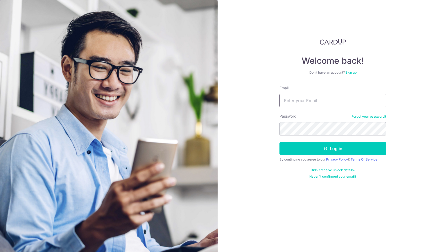
type input "jameslauhe@gmail.com"
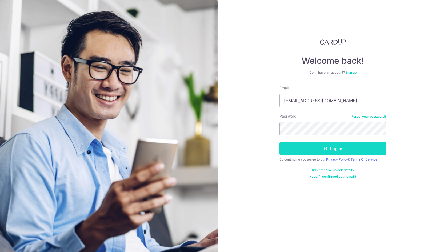
click at [374, 146] on button "Log in" at bounding box center [332, 148] width 107 height 13
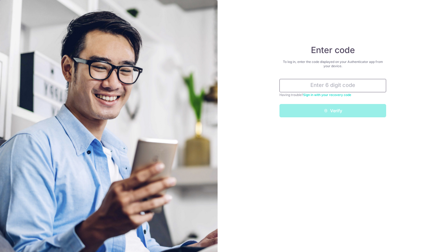
paste input "662557"
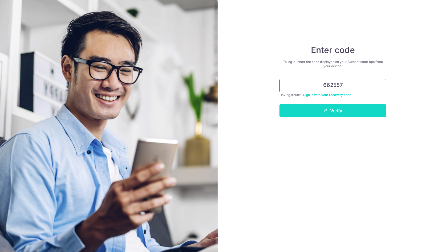
type input "662557"
click at [375, 113] on button "Verify" at bounding box center [332, 110] width 107 height 13
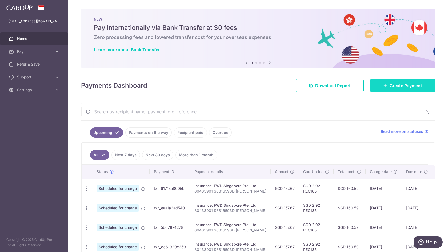
click at [393, 89] on link "Create Payment" at bounding box center [402, 85] width 65 height 13
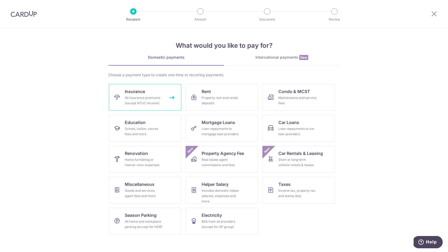
click at [159, 98] on div "All insurance premiums (except NTUC Income)" at bounding box center [144, 100] width 38 height 11
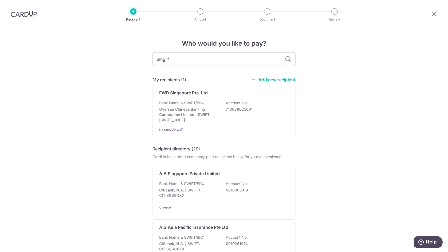
type input "singlife"
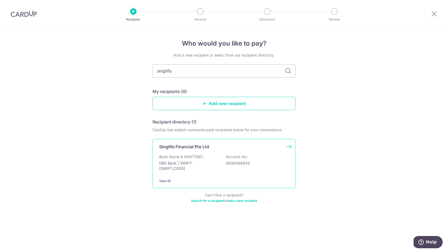
click at [219, 155] on div "Bank Name & SWIFT/BIC: DBS Bank | SWIFT: DBSSSGSGXXX Account No: 0039380933" at bounding box center [224, 164] width 130 height 20
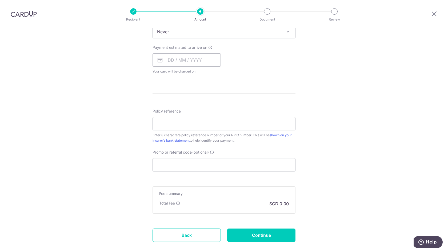
scroll to position [229, 0]
click at [202, 238] on link "Back" at bounding box center [187, 234] width 68 height 13
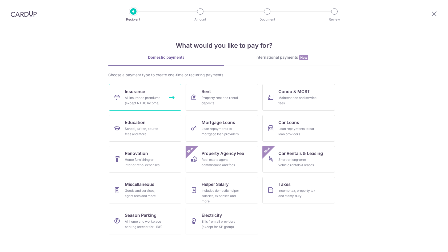
click at [153, 102] on div "All insurance premiums (except NTUC Income)" at bounding box center [144, 100] width 38 height 11
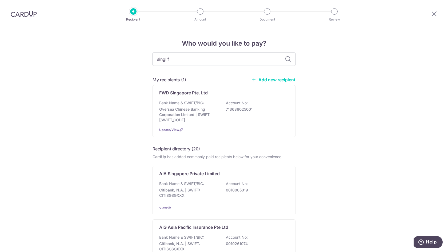
type input "singlife"
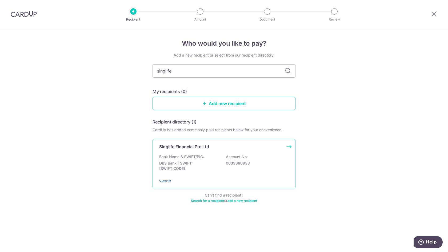
click at [167, 181] on icon at bounding box center [169, 181] width 4 height 4
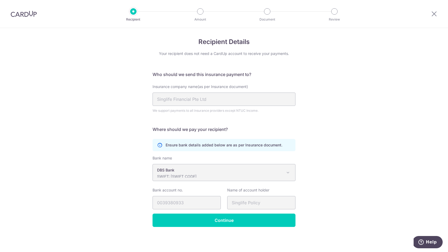
scroll to position [2, 0]
click at [433, 14] on icon at bounding box center [434, 13] width 6 height 7
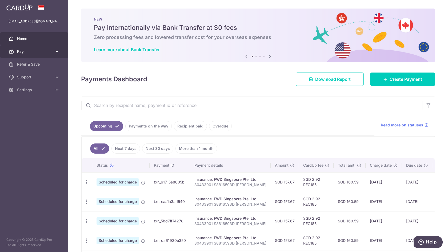
click at [39, 50] on span "Pay" at bounding box center [34, 51] width 35 height 5
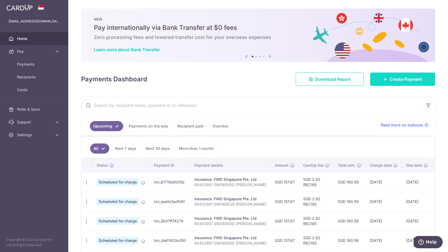
click at [386, 75] on link "Create Payment" at bounding box center [402, 79] width 65 height 13
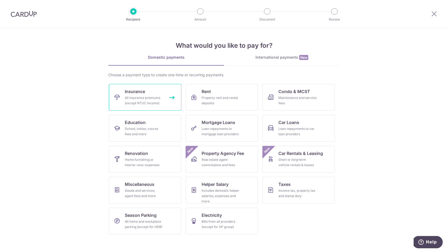
click at [153, 99] on div "All insurance premiums (except NTUC Income)" at bounding box center [144, 100] width 38 height 11
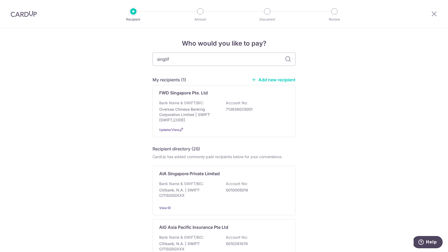
type input "singlife"
